Goal: Communication & Community: Ask a question

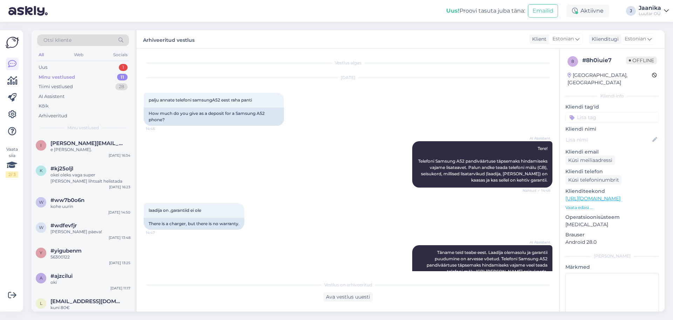
scroll to position [350, 0]
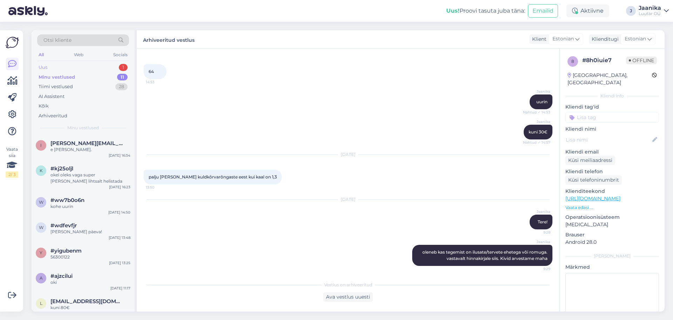
click at [67, 68] on div "Uus 1" at bounding box center [83, 67] width 92 height 10
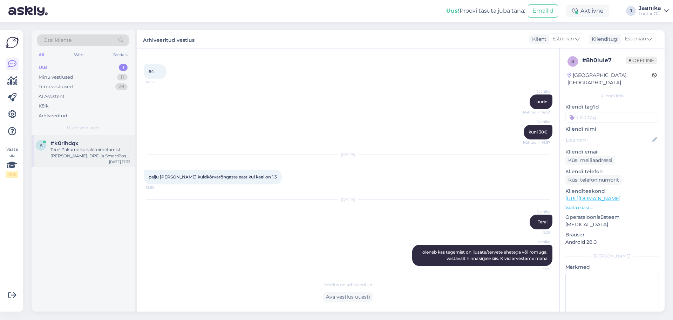
click at [76, 147] on div "Tere! Pakume kohaletoimetamist [PERSON_NAME], DPD ja SmartPosti kaudu. Saadaole…" at bounding box center [91, 152] width 80 height 13
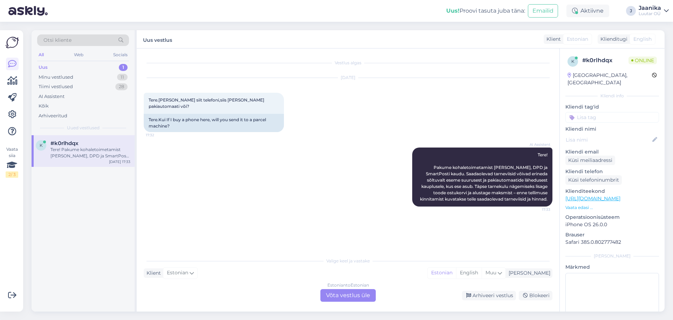
click at [337, 293] on div "Estonian to Estonian Võta vestlus üle" at bounding box center [348, 295] width 55 height 13
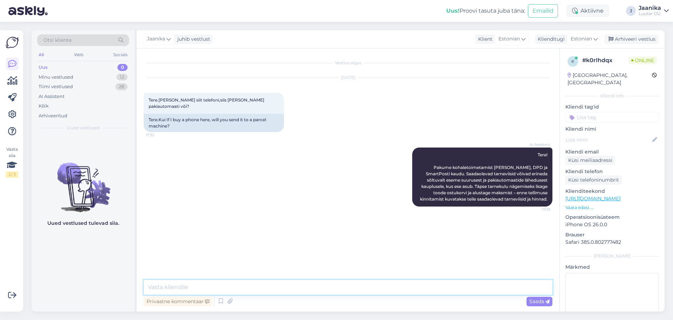
click at [277, 282] on textarea at bounding box center [348, 287] width 409 height 15
type textarea "Tere!"
click at [191, 286] on textarea at bounding box center [348, 287] width 409 height 15
type textarea "tellimust vormistades on näha terve valikud teil"
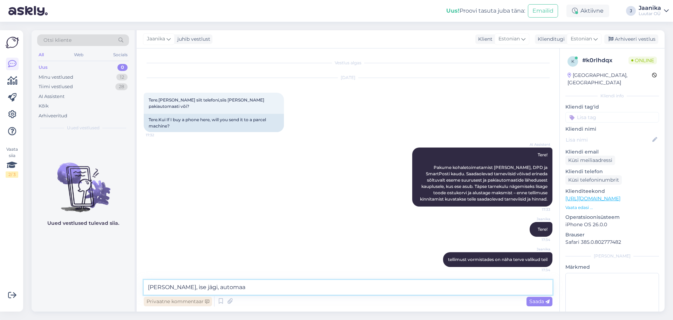
type textarea "[PERSON_NAME], ise jägi, automaat"
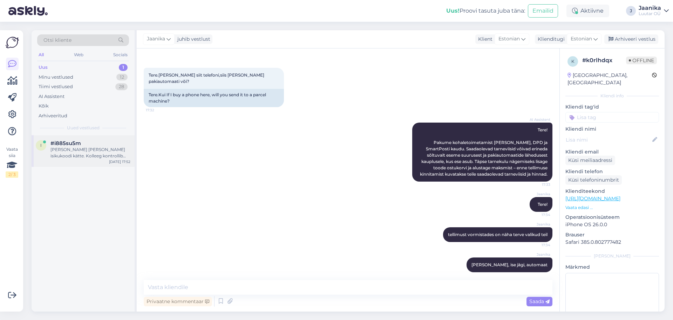
click at [59, 145] on span "#i885su5m" at bounding box center [66, 143] width 31 height 6
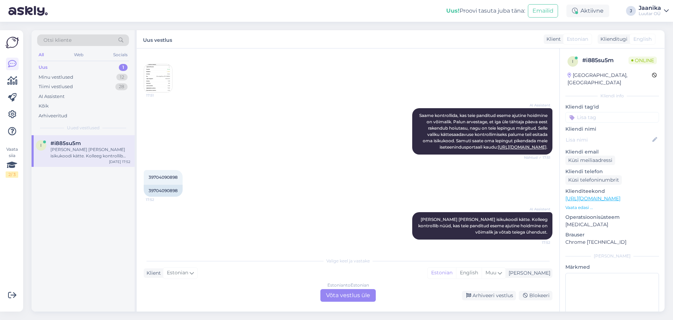
click at [350, 296] on div "Estonian to Estonian Võta vestlus üle" at bounding box center [348, 295] width 55 height 13
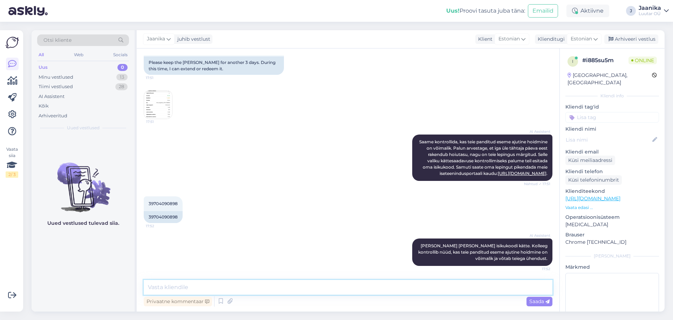
click at [260, 286] on textarea at bounding box center [348, 287] width 409 height 15
type textarea "Tere!"
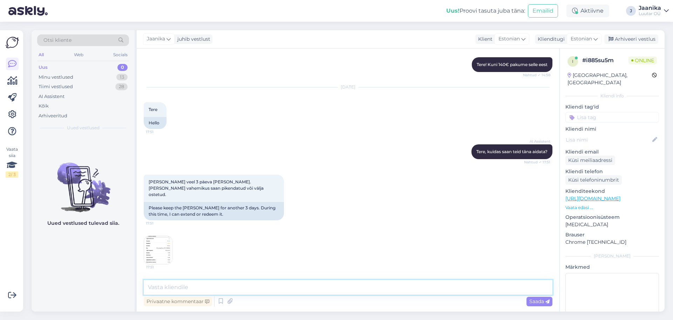
scroll to position [180, 0]
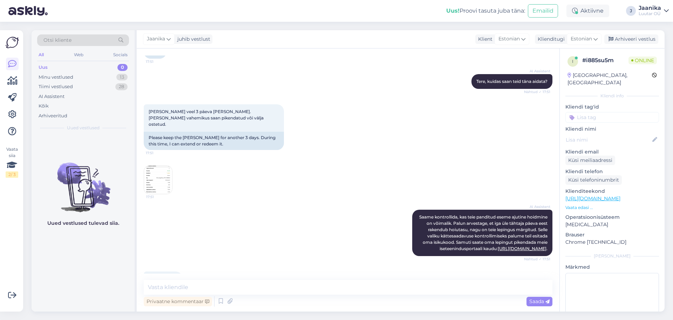
click at [156, 173] on img at bounding box center [158, 180] width 28 height 28
click at [194, 290] on textarea at bounding box center [348, 287] width 409 height 15
type textarea "olgu ootame teid siis 25.09"
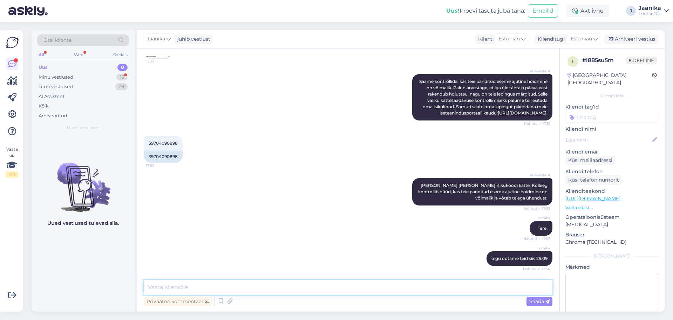
scroll to position [345, 0]
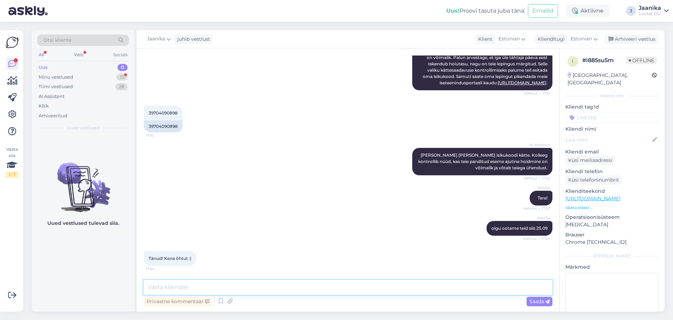
click at [205, 283] on textarea at bounding box center [348, 287] width 409 height 15
